Goal: Information Seeking & Learning: Understand process/instructions

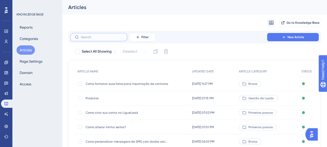
click at [110, 36] on input "text" at bounding box center [102, 37] width 42 height 4
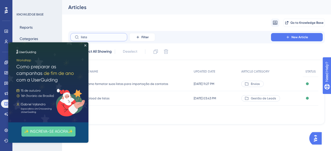
type input "lista"
click at [86, 45] on img at bounding box center [48, 82] width 80 height 80
click at [86, 46] on icon "Close Preview" at bounding box center [85, 45] width 2 height 2
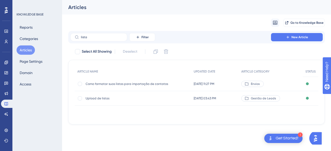
click at [94, 98] on span "Upload de listas" at bounding box center [127, 98] width 83 height 4
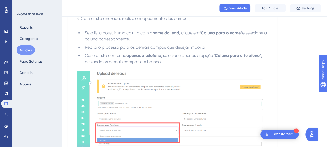
scroll to position [1035, 0]
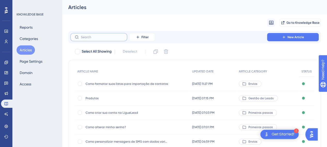
click at [95, 36] on input "text" at bounding box center [102, 37] width 42 height 4
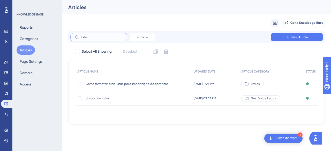
type input "lista"
click at [100, 99] on span "Upload de listas" at bounding box center [127, 98] width 83 height 4
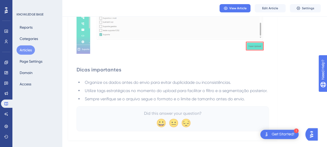
scroll to position [1500, 0]
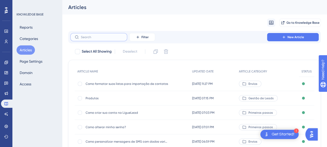
click at [110, 36] on input "text" at bounding box center [102, 37] width 42 height 4
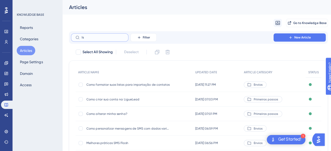
type input "lsi"
checkbox input "true"
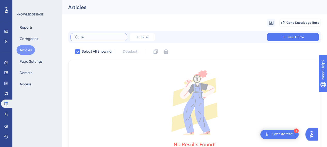
type input "ls"
checkbox input "false"
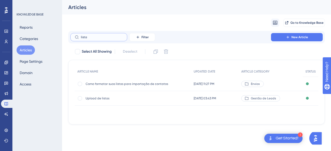
type input "lista"
click at [120, 81] on div "Como formatar suas listas para importação de contatos Como formatar suas listas…" at bounding box center [127, 84] width 83 height 14
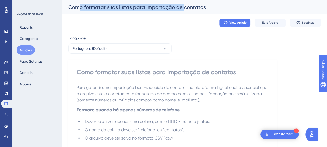
drag, startPoint x: 81, startPoint y: 7, endPoint x: 181, endPoint y: 9, distance: 100.8
click at [181, 8] on div "Como formatar suas listas para importação de contatos" at bounding box center [187, 7] width 239 height 7
click at [180, 12] on div "Como formatar suas listas para importação de contatos" at bounding box center [194, 7] width 265 height 14
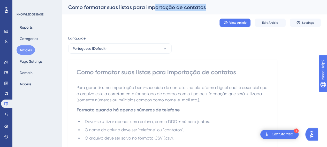
drag, startPoint x: 154, startPoint y: 6, endPoint x: 203, endPoint y: 5, distance: 49.3
click at [203, 5] on div "Como formatar suas listas para importação de contatos" at bounding box center [187, 7] width 239 height 7
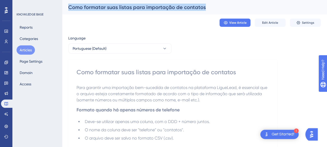
click at [203, 5] on div "Como formatar suas listas para importação de contatos" at bounding box center [187, 7] width 239 height 7
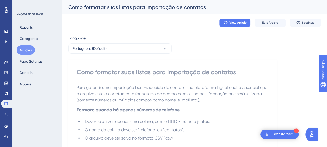
click at [160, 97] on p "Para garantir uma importação bem-sucedida de contatos na plataforma LigueLead, …" at bounding box center [172, 94] width 192 height 19
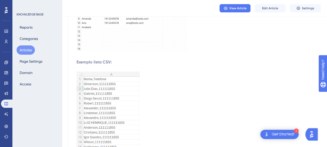
scroll to position [310, 0]
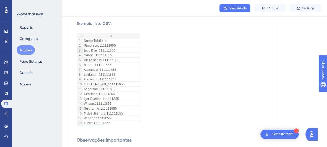
click at [121, 80] on img at bounding box center [107, 79] width 63 height 92
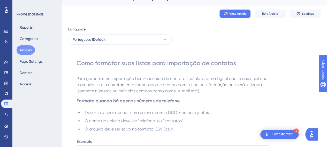
scroll to position [0, 0]
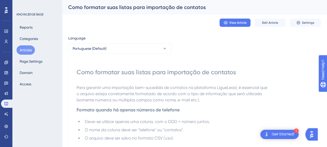
click at [26, 53] on button "Articles" at bounding box center [26, 49] width 18 height 9
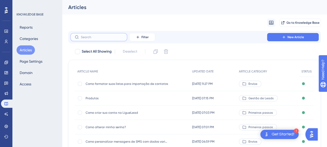
click at [87, 37] on input "text" at bounding box center [102, 37] width 42 height 4
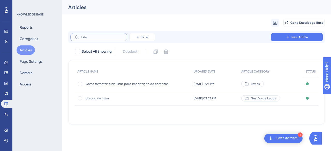
type input "lista"
click at [105, 97] on span "Upload de listas" at bounding box center [127, 98] width 83 height 4
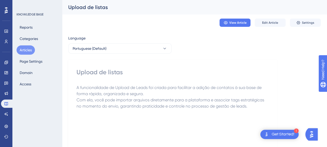
click at [272, 17] on div "View Article Edit Article Settings" at bounding box center [194, 22] width 252 height 17
click at [272, 21] on span "Edit Article" at bounding box center [270, 23] width 16 height 4
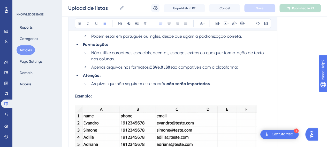
scroll to position [661, 0]
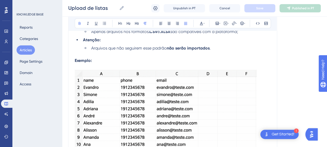
click at [117, 64] on p at bounding box center [173, 67] width 196 height 6
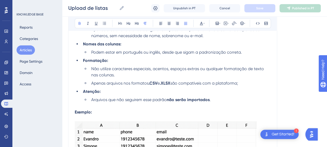
click at [103, 109] on p "Exemplo:" at bounding box center [173, 112] width 196 height 6
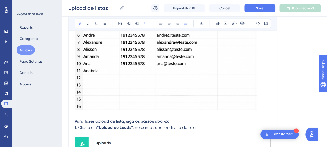
scroll to position [765, 0]
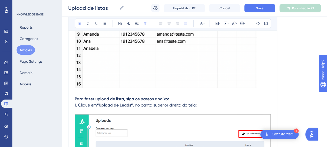
click at [95, 94] on p at bounding box center [173, 93] width 196 height 6
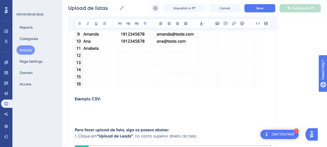
click at [87, 105] on p at bounding box center [173, 105] width 196 height 6
click at [66, 105] on div "Performance Users Engagement Widgets Feedback Product Updates Knowledge Base AI…" at bounding box center [194, 87] width 265 height 1705
click at [216, 22] on icon at bounding box center [216, 23] width 3 height 3
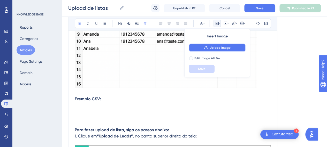
click at [208, 47] on button "Upload Image" at bounding box center [217, 48] width 57 height 8
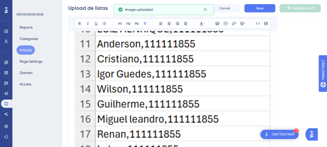
click at [229, 70] on img at bounding box center [173, 13] width 196 height 287
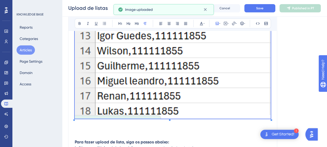
scroll to position [1100, 0]
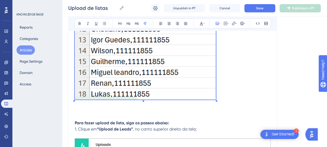
scroll to position [971, 0]
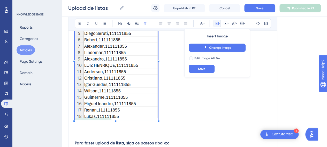
scroll to position [868, 0]
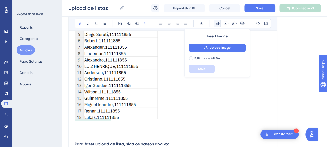
click at [101, 138] on p at bounding box center [173, 138] width 196 height 6
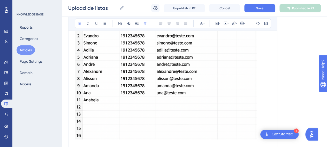
click at [232, 90] on img at bounding box center [166, 78] width 182 height 121
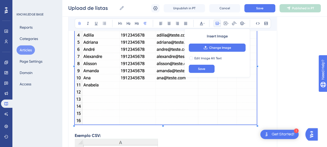
scroll to position [739, 0]
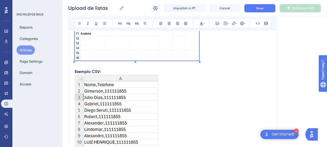
scroll to position [765, 0]
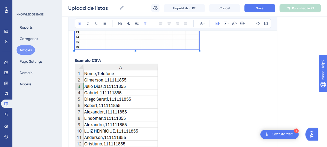
click at [153, 99] on img at bounding box center [116, 125] width 83 height 122
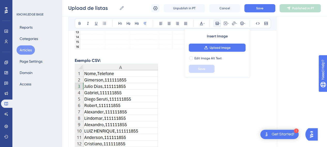
click at [206, 96] on p at bounding box center [173, 126] width 196 height 124
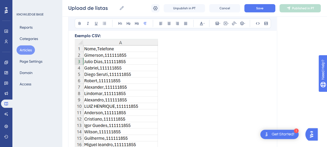
scroll to position [696, 0]
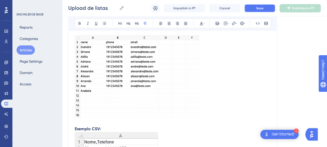
click at [263, 6] on span "Save" at bounding box center [259, 8] width 7 height 4
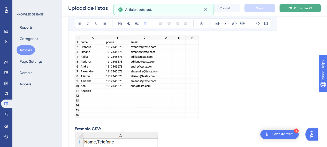
click at [294, 9] on span "Publish in PT" at bounding box center [303, 8] width 18 height 4
